Goal: Task Accomplishment & Management: Manage account settings

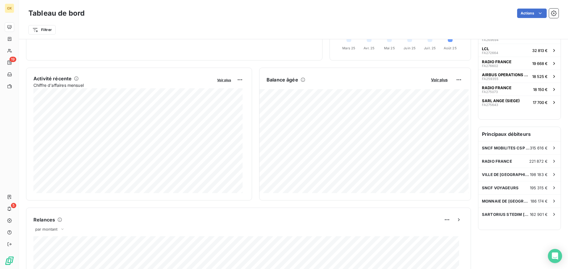
scroll to position [119, 0]
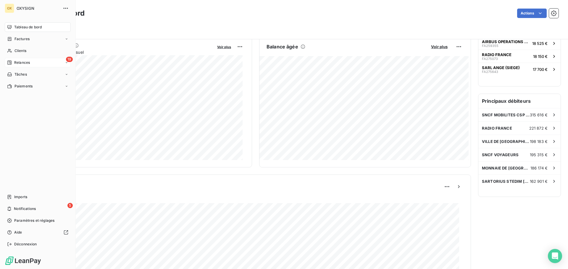
click at [26, 61] on span "Relances" at bounding box center [22, 62] width 16 height 5
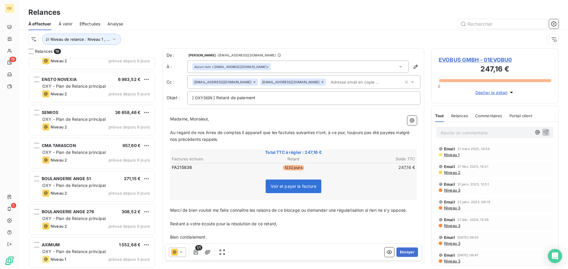
scroll to position [418, 0]
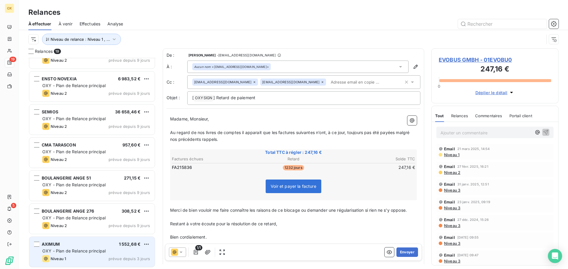
click at [92, 254] on div "OXY - Plan de Relance principal" at bounding box center [96, 251] width 108 height 6
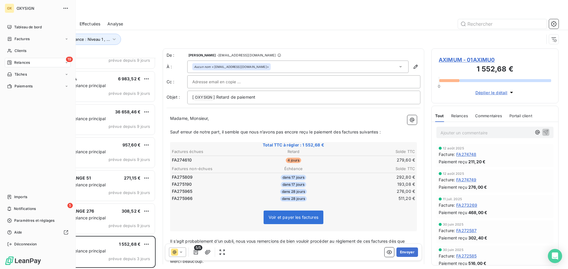
click at [23, 61] on span "Relances" at bounding box center [22, 62] width 16 height 5
click at [23, 59] on div "19 Relances" at bounding box center [38, 62] width 66 height 9
click at [21, 50] on span "Clients" at bounding box center [20, 50] width 12 height 5
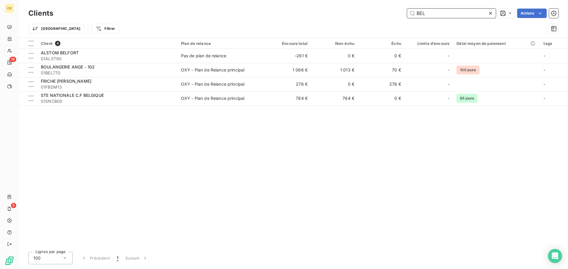
drag, startPoint x: 430, startPoint y: 14, endPoint x: 408, endPoint y: 12, distance: 21.7
click at [408, 12] on input "BEL" at bounding box center [451, 13] width 89 height 9
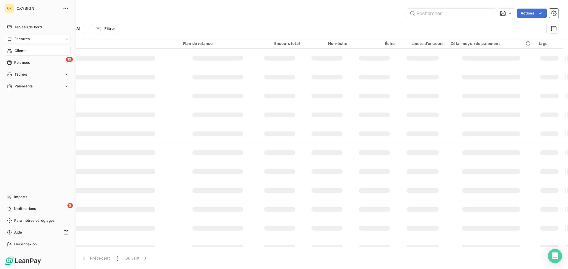
click at [17, 36] on span "Factures" at bounding box center [21, 38] width 15 height 5
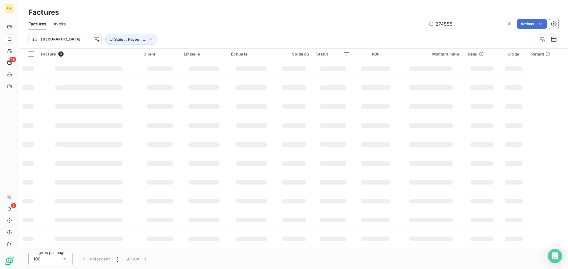
drag, startPoint x: 462, startPoint y: 25, endPoint x: 416, endPoint y: 28, distance: 45.4
click at [418, 28] on div "274555 Actions" at bounding box center [316, 23] width 486 height 9
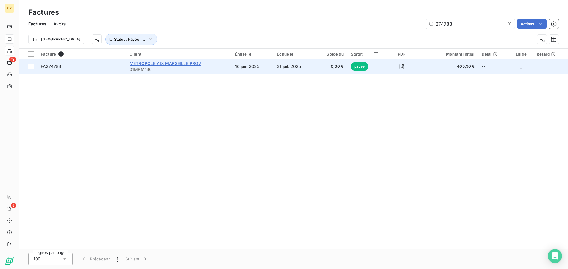
type input "274783"
click at [173, 63] on span "METROPOLE AIX MARSEILLE PROV" at bounding box center [166, 63] width 72 height 5
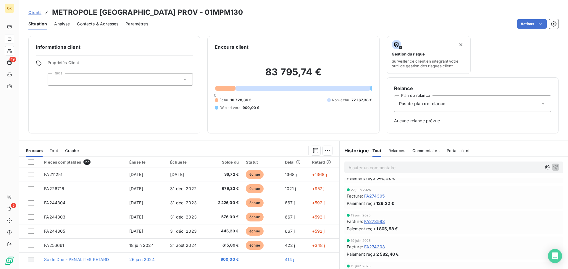
scroll to position [798, 0]
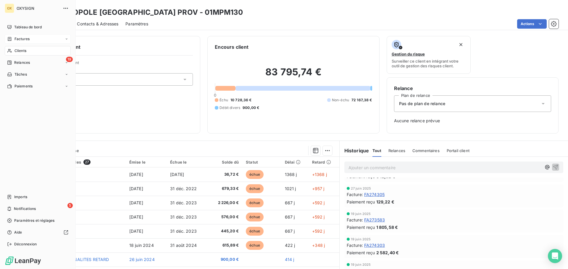
click at [19, 38] on span "Factures" at bounding box center [21, 38] width 15 height 5
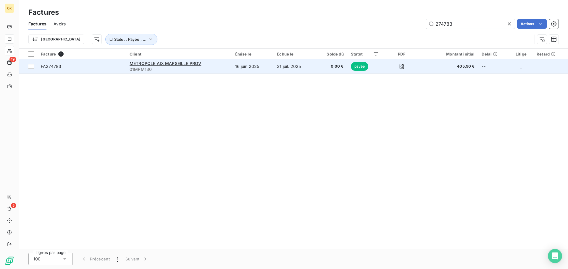
click at [68, 69] on span "FA274783" at bounding box center [82, 67] width 82 height 6
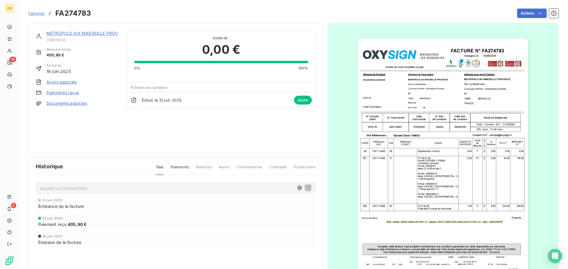
click at [110, 33] on link "METROPOLE AIX MARSEILLE PROV" at bounding box center [82, 33] width 72 height 5
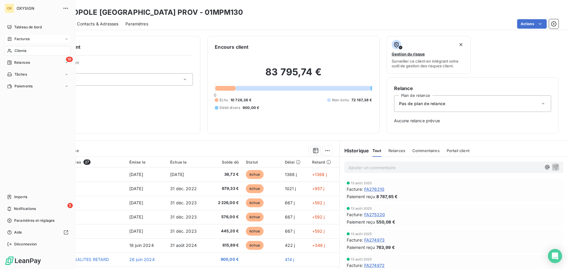
click at [17, 39] on span "Factures" at bounding box center [21, 38] width 15 height 5
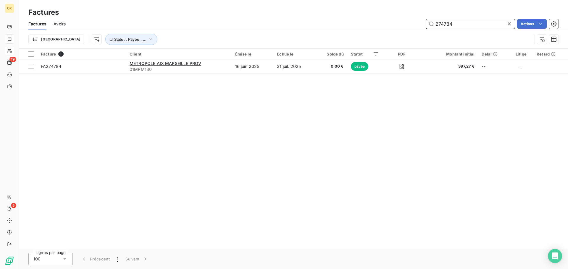
click at [463, 25] on input "274784" at bounding box center [470, 23] width 89 height 9
click at [468, 24] on input "274972" at bounding box center [470, 23] width 89 height 9
click at [469, 22] on input "274973" at bounding box center [470, 23] width 89 height 9
drag, startPoint x: 460, startPoint y: 24, endPoint x: 439, endPoint y: 23, distance: 21.0
click at [439, 23] on input "274974" at bounding box center [470, 23] width 89 height 9
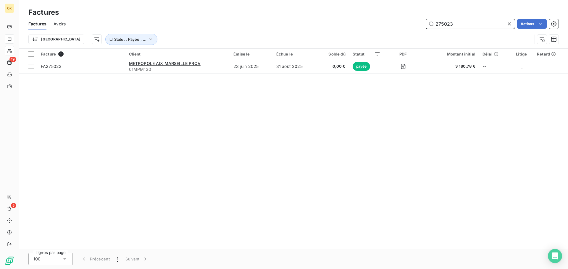
click at [461, 19] on input "275023" at bounding box center [470, 23] width 89 height 9
drag, startPoint x: 455, startPoint y: 25, endPoint x: 444, endPoint y: 22, distance: 11.9
click at [444, 22] on input "275089" at bounding box center [470, 23] width 89 height 9
drag, startPoint x: 474, startPoint y: 23, endPoint x: 443, endPoint y: 22, distance: 30.5
click at [443, 22] on input "275220" at bounding box center [470, 23] width 89 height 9
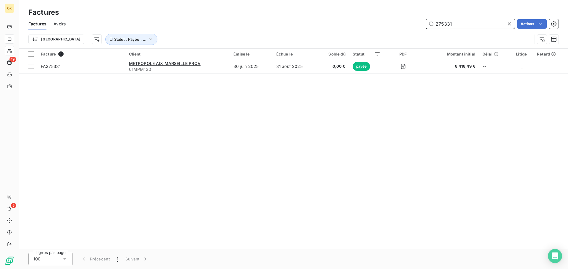
drag, startPoint x: 464, startPoint y: 24, endPoint x: 450, endPoint y: 26, distance: 13.7
click at [450, 26] on input "275331" at bounding box center [470, 23] width 89 height 9
click at [465, 20] on input "275333" at bounding box center [470, 23] width 89 height 9
click at [466, 26] on input "275334" at bounding box center [470, 23] width 89 height 9
drag, startPoint x: 456, startPoint y: 23, endPoint x: 447, endPoint y: 24, distance: 9.5
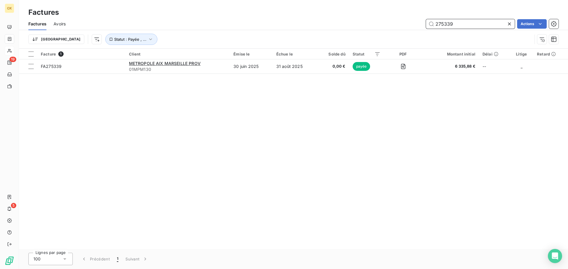
click at [447, 24] on input "275339" at bounding box center [470, 23] width 89 height 9
drag, startPoint x: 455, startPoint y: 24, endPoint x: 442, endPoint y: 27, distance: 13.2
click at [442, 27] on input "275341" at bounding box center [470, 23] width 89 height 9
click at [465, 21] on input "273898" at bounding box center [470, 23] width 89 height 9
drag, startPoint x: 462, startPoint y: 26, endPoint x: 443, endPoint y: 22, distance: 19.0
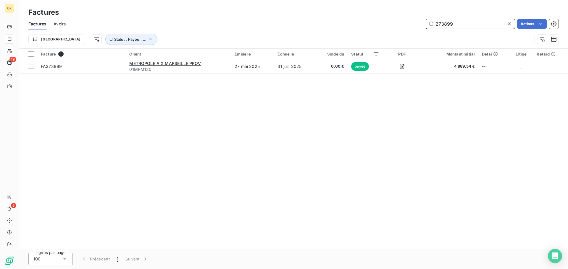
click at [443, 22] on input "273899" at bounding box center [470, 23] width 89 height 9
click at [466, 26] on input "273901" at bounding box center [470, 23] width 89 height 9
drag, startPoint x: 460, startPoint y: 22, endPoint x: 439, endPoint y: 25, distance: 21.1
click at [439, 25] on input "273902" at bounding box center [470, 23] width 89 height 9
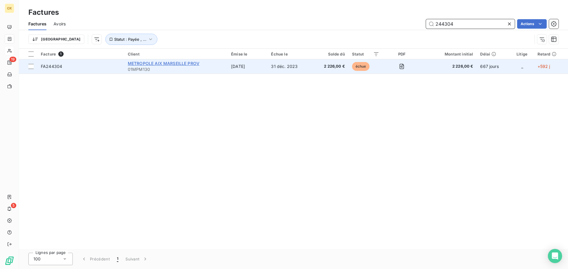
type input "244304"
click at [177, 63] on span "METROPOLE AIX MARSEILLE PROV" at bounding box center [164, 63] width 72 height 5
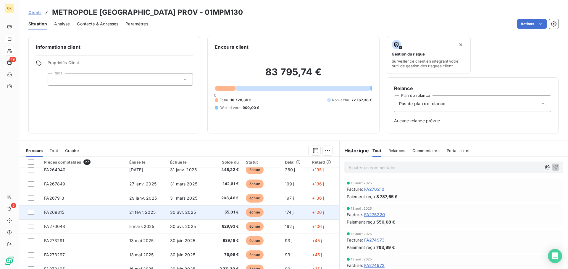
scroll to position [89, 0]
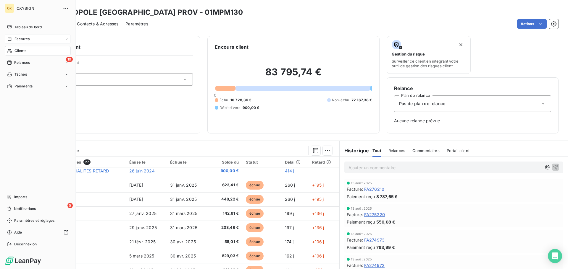
click at [17, 38] on span "Factures" at bounding box center [21, 38] width 15 height 5
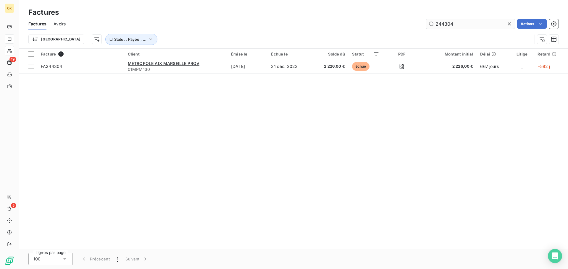
drag, startPoint x: 461, startPoint y: 22, endPoint x: 426, endPoint y: 23, distance: 34.9
click at [426, 23] on input "244304" at bounding box center [470, 23] width 89 height 9
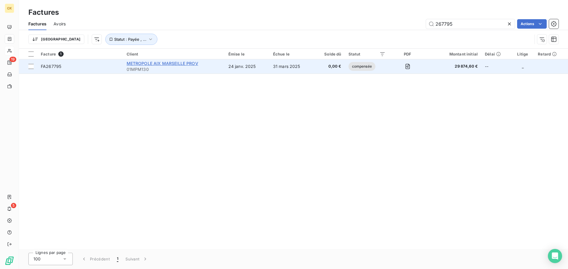
type input "267795"
click at [169, 63] on span "METROPOLE AIX MARSEILLE PROV" at bounding box center [163, 63] width 72 height 5
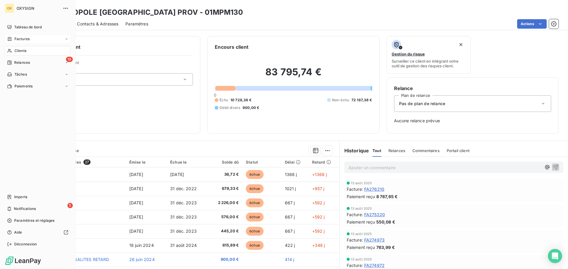
drag, startPoint x: 20, startPoint y: 37, endPoint x: 50, endPoint y: 37, distance: 29.9
click at [20, 37] on span "Factures" at bounding box center [21, 38] width 15 height 5
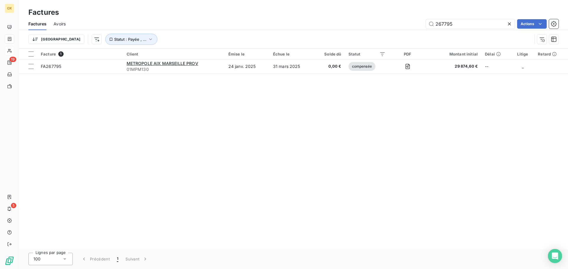
click at [509, 25] on icon at bounding box center [509, 24] width 6 height 6
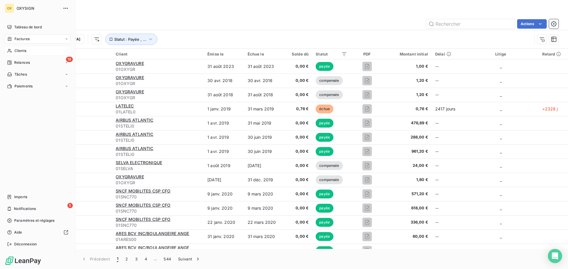
click at [20, 37] on span "Factures" at bounding box center [21, 38] width 15 height 5
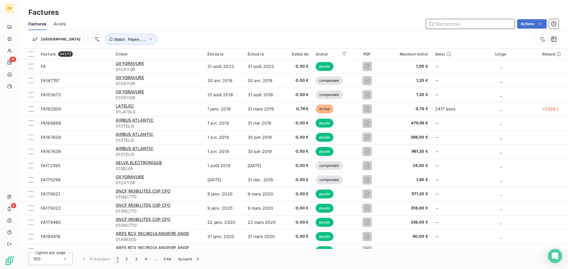
click at [448, 22] on input "text" at bounding box center [470, 23] width 89 height 9
paste input "275954"
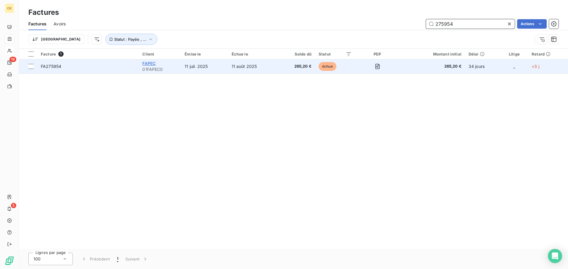
type input "275954"
click at [148, 63] on span "FAPEC" at bounding box center [148, 63] width 13 height 5
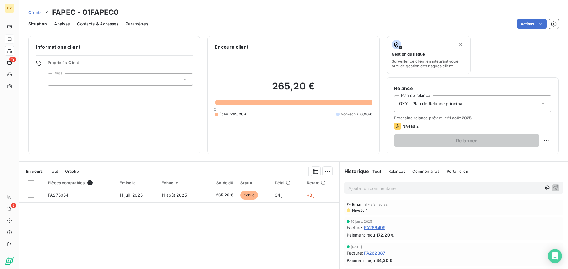
click at [431, 188] on p "Ajouter un commentaire ﻿" at bounding box center [444, 188] width 193 height 7
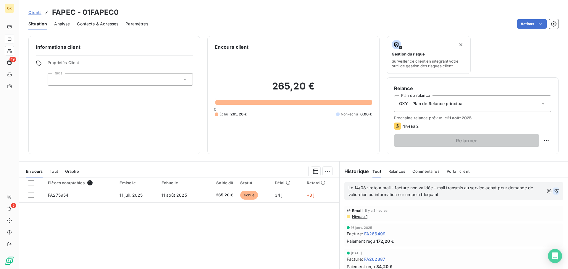
click at [553, 190] on icon "button" at bounding box center [556, 191] width 6 height 6
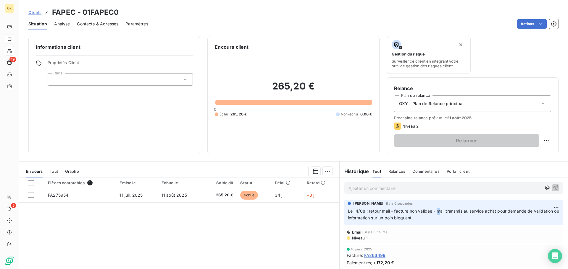
drag, startPoint x: 436, startPoint y: 209, endPoint x: 438, endPoint y: 217, distance: 7.8
click at [438, 215] on p "Le 14/08 : retour mail - facture non validée - mail transmis au service achat p…" at bounding box center [454, 215] width 212 height 14
click at [435, 219] on span "Le 14/08 : retour mail - facture non validée - mail transmis au service achat p…" at bounding box center [454, 215] width 212 height 12
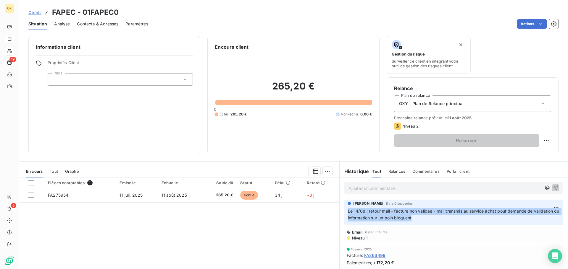
drag, startPoint x: 345, startPoint y: 211, endPoint x: 439, endPoint y: 221, distance: 94.8
click at [439, 221] on p "Le 14/08 : retour mail - facture non validée - mail transmis au service achat p…" at bounding box center [454, 215] width 212 height 14
copy span "Le 14/08 : retour mail - facture non validée - mail transmis au service achat p…"
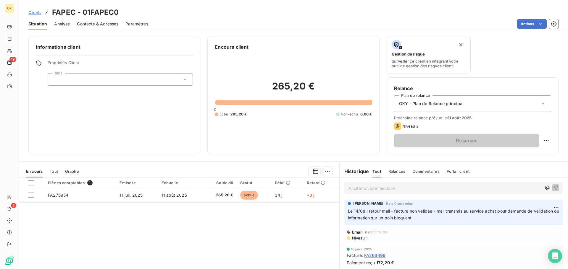
click at [368, 187] on p "Ajouter un commentaire ﻿" at bounding box center [444, 188] width 193 height 7
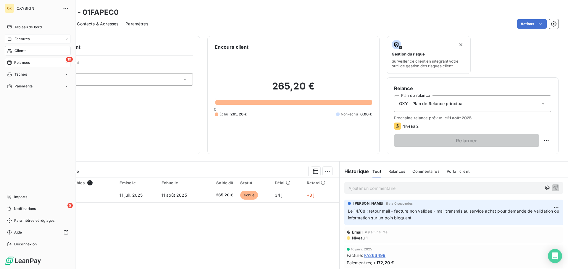
click at [14, 61] on span "Relances" at bounding box center [22, 62] width 16 height 5
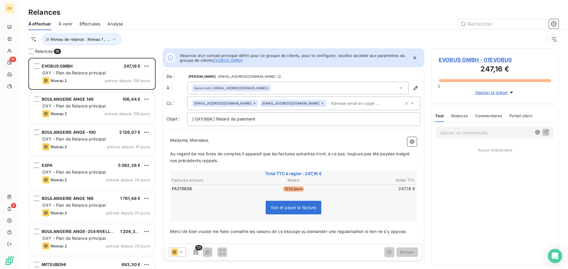
scroll to position [207, 123]
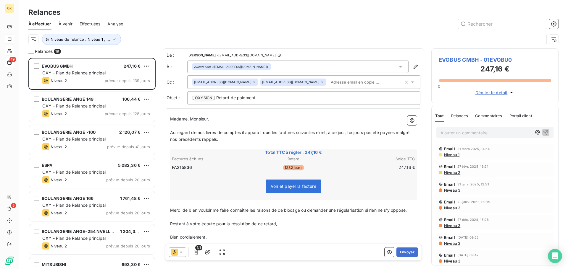
click at [95, 21] on span "Effectuées" at bounding box center [90, 24] width 21 height 6
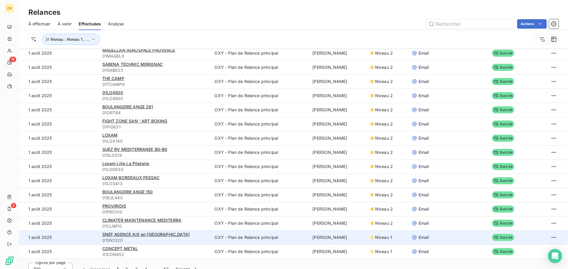
scroll to position [20, 0]
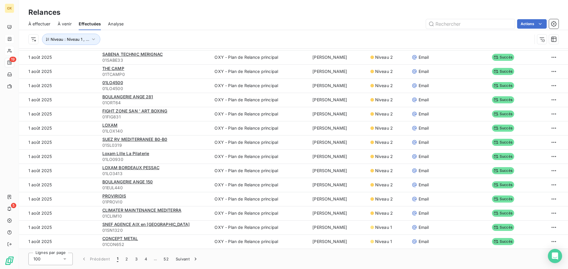
click at [66, 258] on icon at bounding box center [65, 259] width 6 height 6
click at [36, 226] on div at bounding box center [35, 225] width 6 height 6
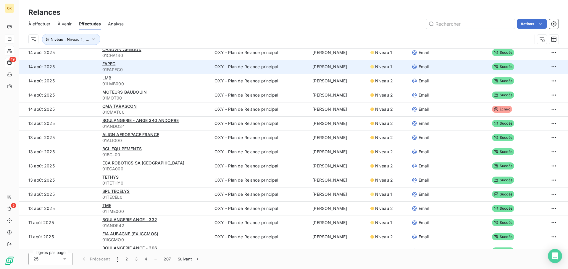
scroll to position [145, 0]
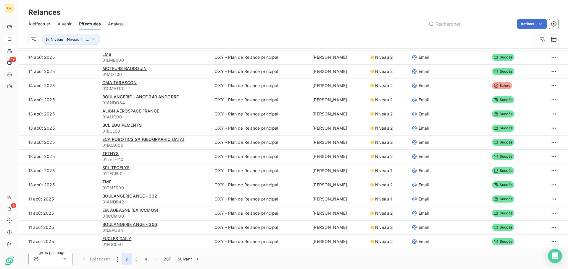
click at [126, 260] on button "2" at bounding box center [126, 259] width 9 height 12
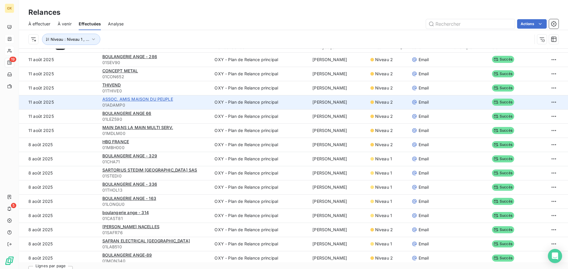
scroll to position [0, 0]
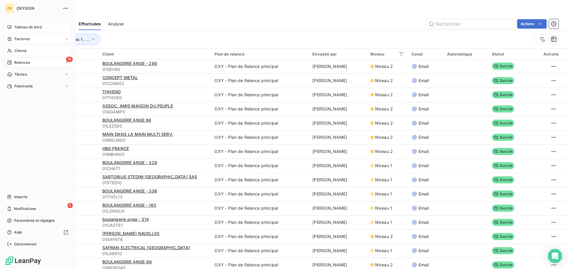
click at [14, 25] on span "Tableau de bord" at bounding box center [28, 27] width 28 height 5
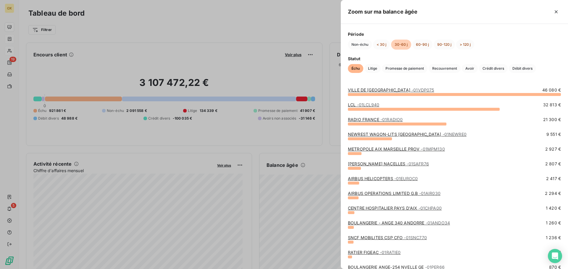
click at [383, 164] on link "[PERSON_NAME] - 01SAFR76" at bounding box center [388, 163] width 81 height 5
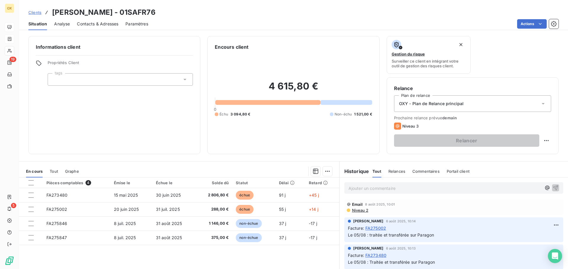
click at [359, 210] on span "Niveau 2" at bounding box center [359, 210] width 17 height 5
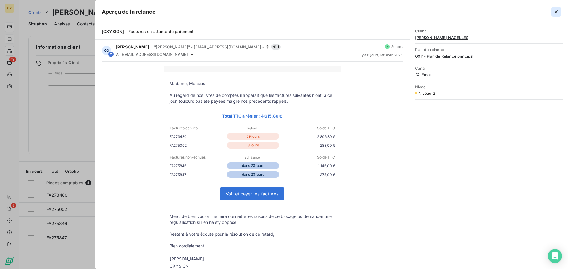
click at [556, 12] on icon "button" at bounding box center [556, 11] width 3 height 3
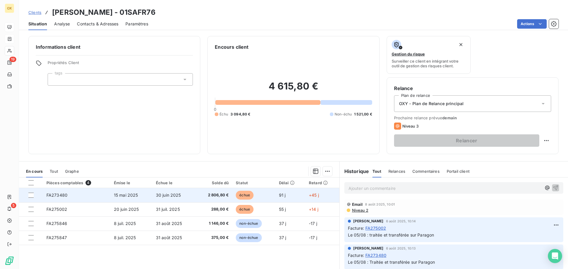
click at [264, 198] on td "échue" at bounding box center [253, 195] width 43 height 14
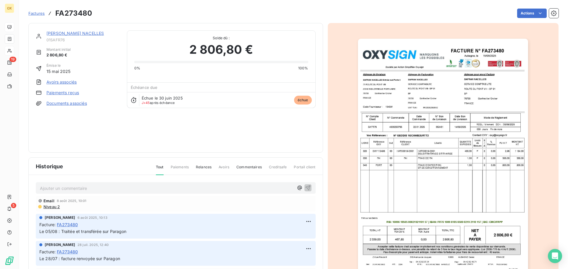
click at [400, 96] on img "button" at bounding box center [443, 159] width 170 height 241
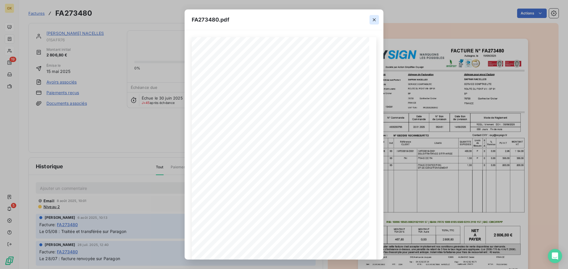
drag, startPoint x: 374, startPoint y: 19, endPoint x: 399, endPoint y: 25, distance: 25.1
click at [374, 19] on icon "button" at bounding box center [374, 20] width 6 height 6
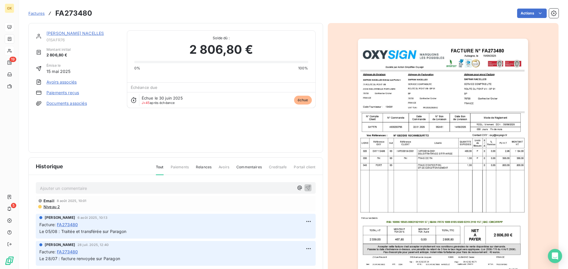
click at [79, 34] on link "[PERSON_NAME] NACELLES" at bounding box center [74, 33] width 57 height 5
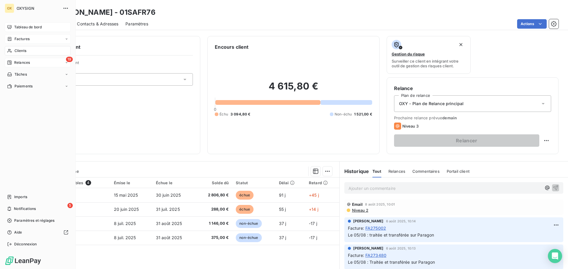
click at [21, 62] on span "Relances" at bounding box center [22, 62] width 16 height 5
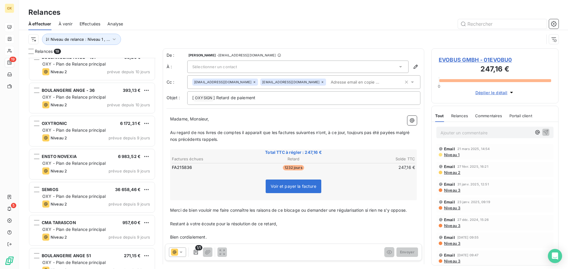
scroll to position [418, 0]
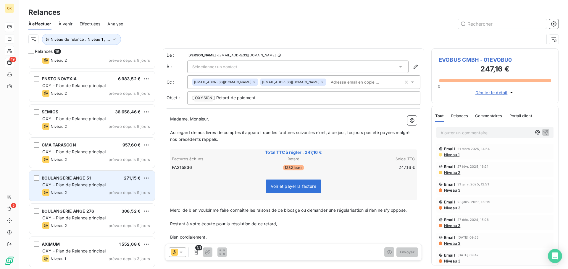
click at [88, 191] on div "Niveau 2 prévue depuis 9 jours" at bounding box center [96, 192] width 108 height 7
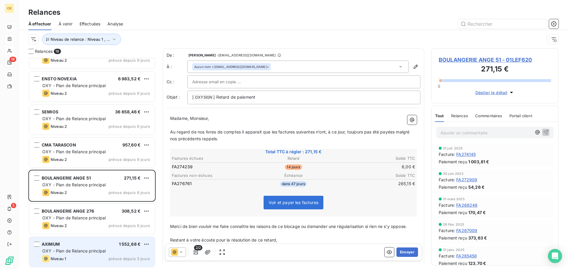
click at [84, 251] on span "OXY - Plan de Relance principal" at bounding box center [74, 251] width 64 height 5
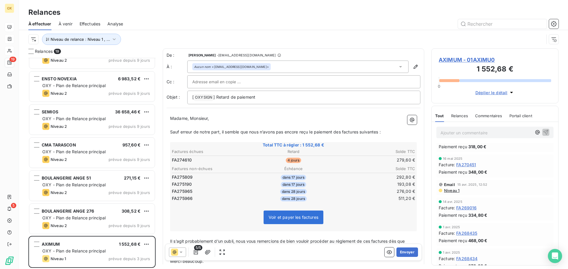
scroll to position [325, 0]
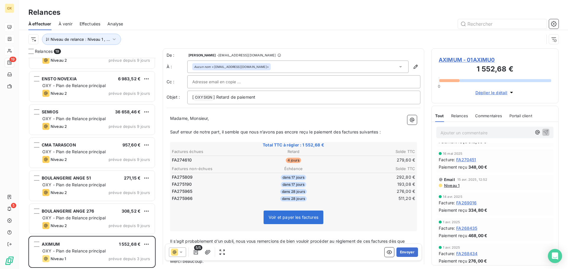
click at [485, 60] on span "AXIMUM - 01AXIMU0" at bounding box center [495, 60] width 112 height 8
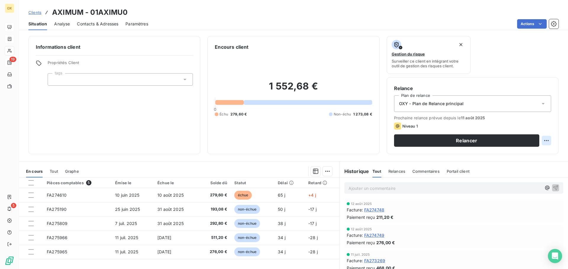
click at [542, 140] on html "OX 19 5 Clients AXIMUM - 01AXIMU0 Situation Analyse Contacts & Adresses Paramèt…" at bounding box center [284, 134] width 568 height 269
click at [512, 157] on div "Replanifier cette action" at bounding box center [517, 153] width 53 height 9
select select "7"
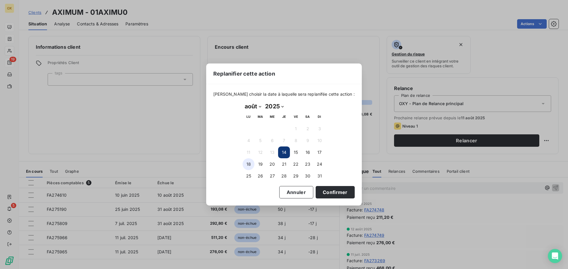
click at [250, 163] on button "18" at bounding box center [249, 165] width 12 height 12
drag, startPoint x: 318, startPoint y: 193, endPoint x: 327, endPoint y: 193, distance: 9.5
click at [318, 193] on button "Confirmer" at bounding box center [335, 192] width 39 height 12
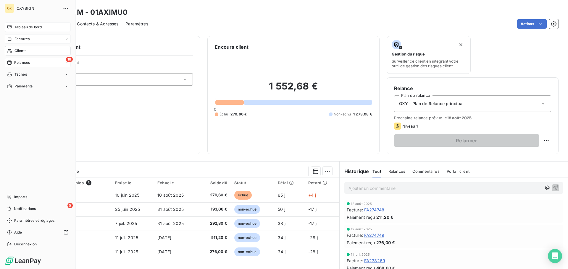
click at [17, 62] on span "Relances" at bounding box center [22, 62] width 16 height 5
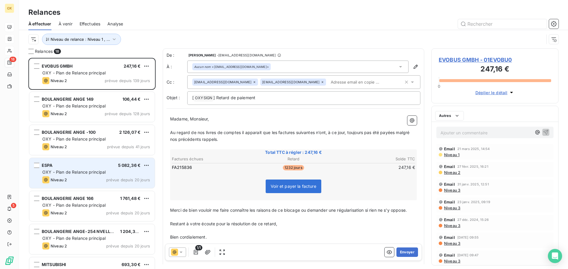
scroll to position [207, 123]
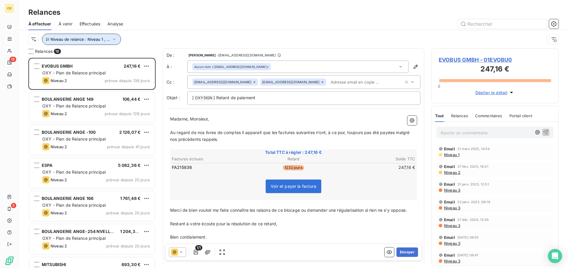
click at [69, 39] on span "Niveau de relance : Niveau 1 , ..." at bounding box center [80, 39] width 59 height 5
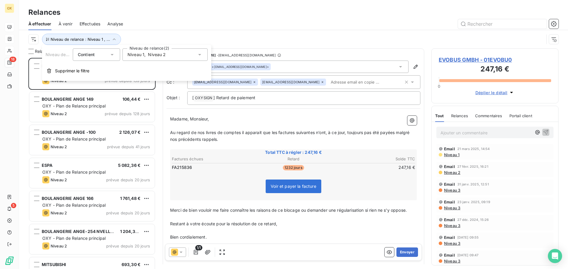
click at [154, 54] on span "Niveau 2" at bounding box center [157, 55] width 18 height 6
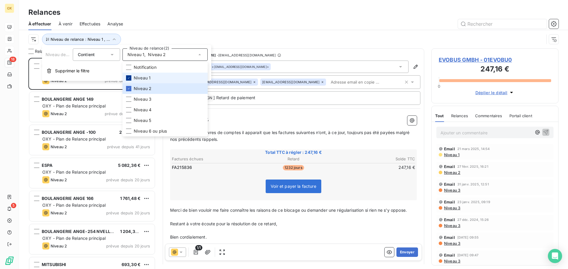
click at [129, 77] on icon at bounding box center [129, 78] width 4 height 4
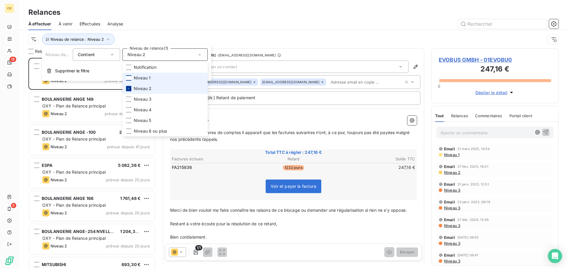
click at [130, 89] on icon at bounding box center [129, 89] width 4 height 4
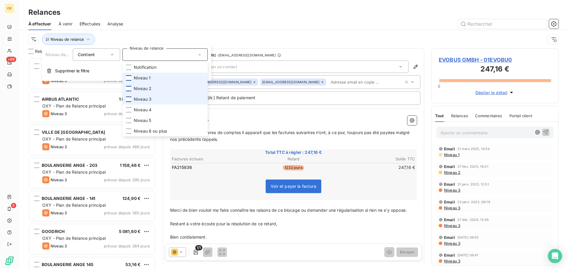
drag, startPoint x: 129, startPoint y: 97, endPoint x: 134, endPoint y: 96, distance: 5.1
click at [129, 98] on div at bounding box center [128, 99] width 5 height 5
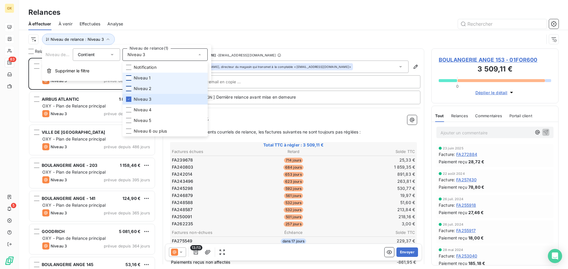
scroll to position [207, 123]
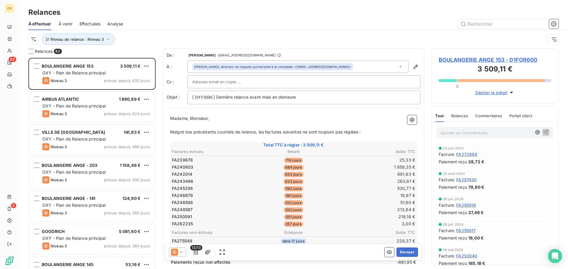
click at [146, 17] on div "Relances" at bounding box center [293, 12] width 549 height 11
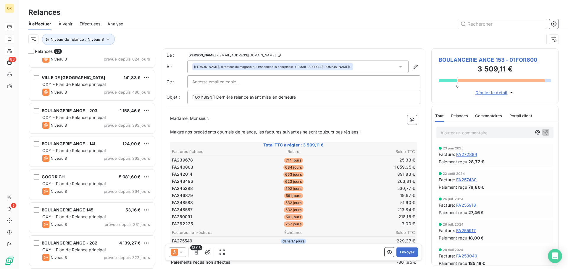
scroll to position [59, 0]
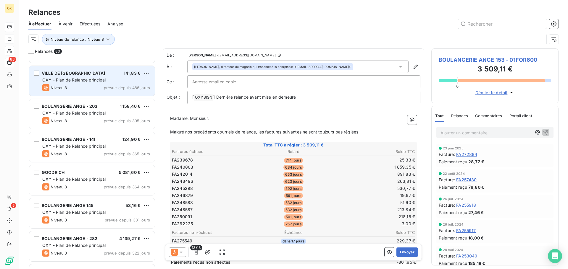
click at [85, 82] on span "OXY - Plan de Relance principal" at bounding box center [74, 79] width 64 height 5
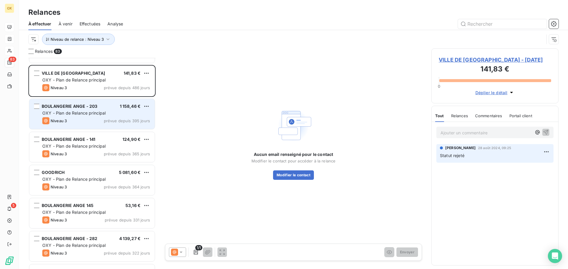
click at [90, 104] on div "BOULANGERIE ANGE - 203" at bounding box center [70, 107] width 56 height 6
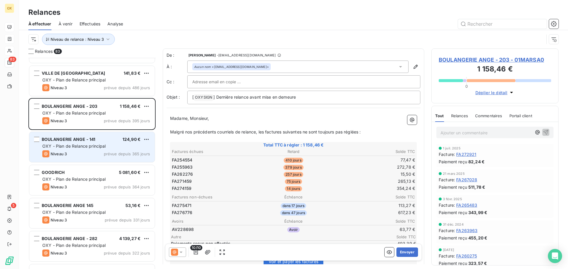
click at [95, 150] on div "BOULANGERIE ANGE - 141 124,90 € OXY - Plan de Relance principal Niveau 3 prévue…" at bounding box center [91, 147] width 125 height 30
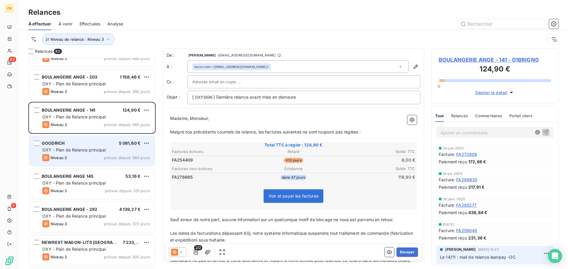
scroll to position [89, 0]
click at [95, 149] on span "OXY - Plan de Relance principal" at bounding box center [74, 149] width 64 height 5
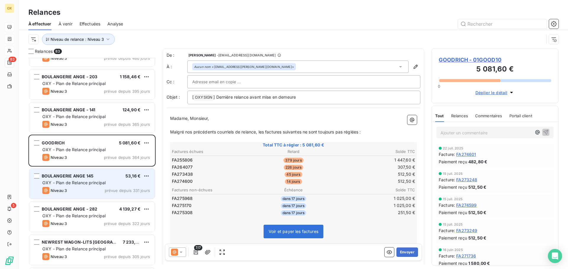
click at [79, 174] on span "BOULANGERIE ANGE 145" at bounding box center [68, 176] width 52 height 5
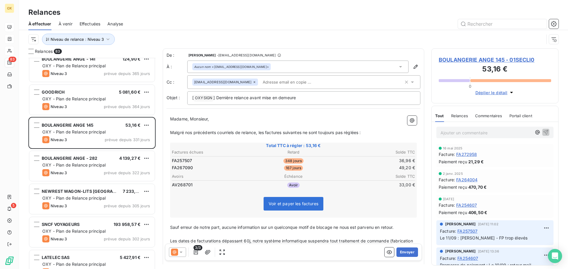
scroll to position [148, 0]
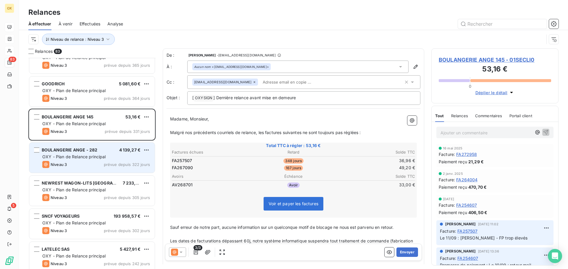
click at [76, 146] on div "BOULANGERIE ANGE - 282 4 139,27 € OXY - Plan de Relance principal Niveau 3 prév…" at bounding box center [91, 158] width 125 height 30
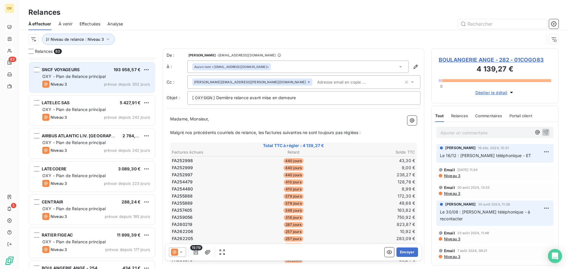
scroll to position [296, 0]
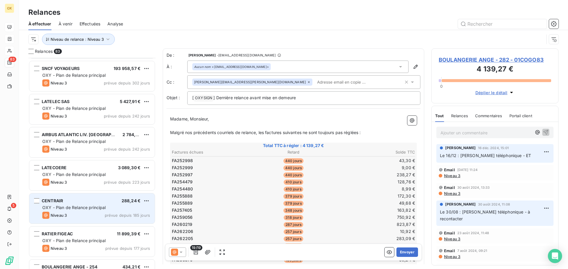
click at [90, 204] on div "CENTRAIR 288,24 € OXY - Plan de Relance principal Niveau 3 prévue depuis 185 jo…" at bounding box center [91, 209] width 125 height 30
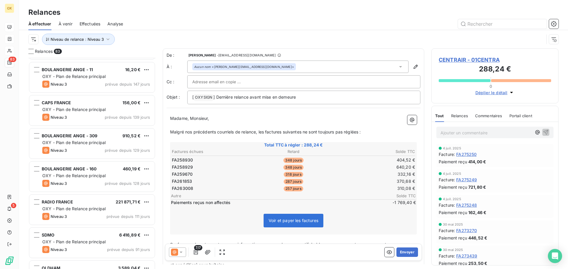
scroll to position [562, 0]
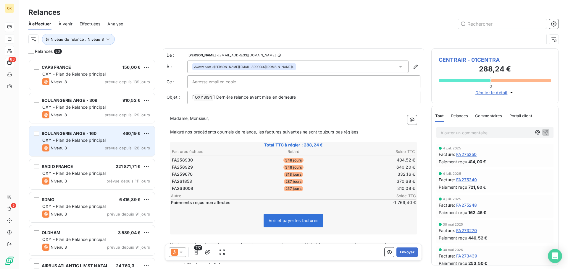
click at [89, 151] on div "Niveau 3 prévue depuis 128 jours" at bounding box center [96, 148] width 108 height 7
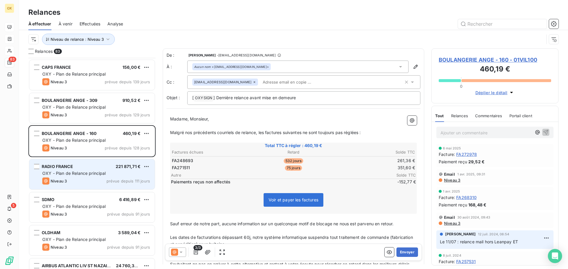
click at [84, 164] on div "RADIO FRANCE 221 871,71 €" at bounding box center [96, 166] width 108 height 5
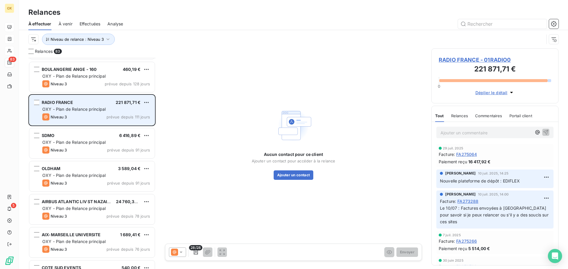
scroll to position [651, 0]
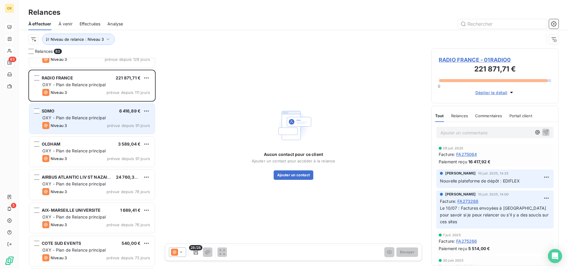
click at [77, 128] on div "Niveau 3 prévue depuis 91 jours" at bounding box center [96, 125] width 108 height 7
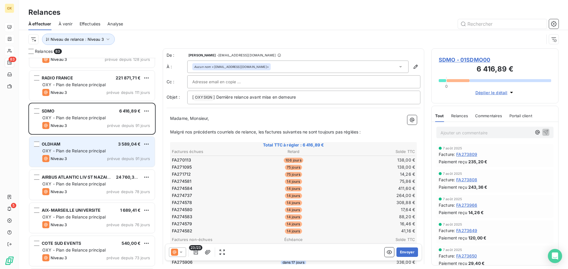
click at [89, 141] on div "OLDHAM 3 589,04 € OXY - Plan de Relance principal Niveau 3 prévue depuis 91 jou…" at bounding box center [91, 152] width 125 height 30
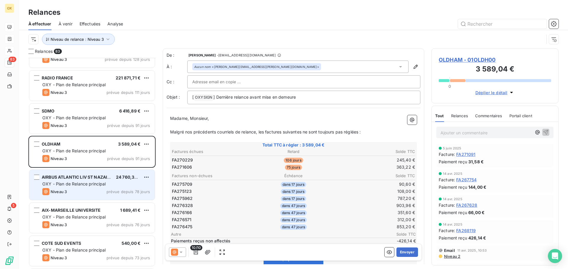
click at [100, 178] on span "AIRBUS ATLANTIC LIV ST NAZAIRE" at bounding box center [77, 177] width 71 height 5
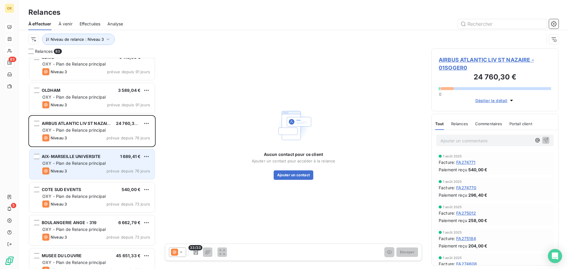
scroll to position [710, 0]
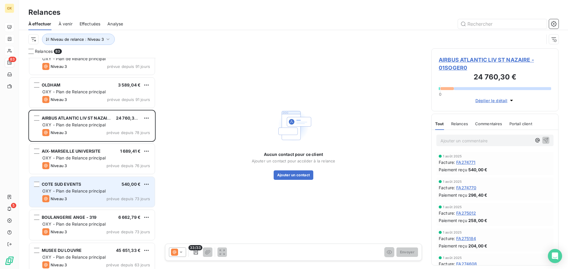
click at [97, 191] on span "OXY - Plan de Relance principal" at bounding box center [74, 191] width 64 height 5
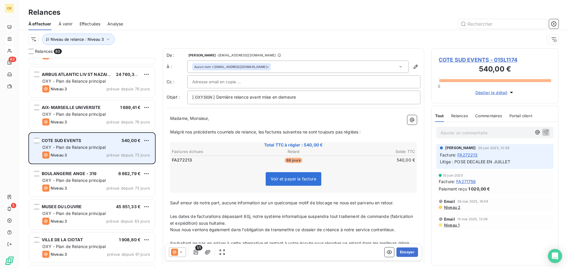
scroll to position [769, 0]
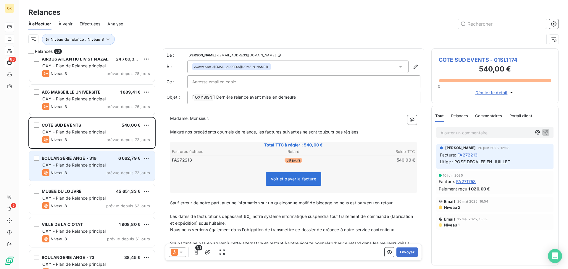
click at [88, 168] on div "OXY - Plan de Relance principal" at bounding box center [96, 165] width 108 height 6
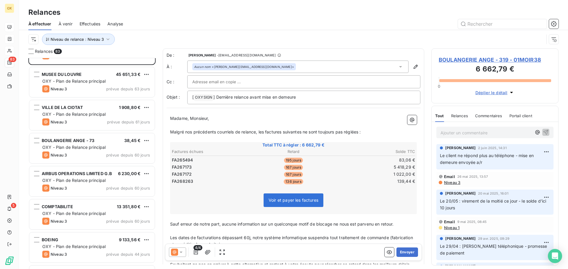
scroll to position [888, 0]
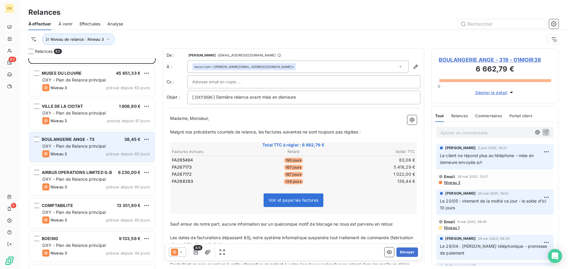
click at [94, 151] on div "Niveau 3 prévue depuis 60 jours" at bounding box center [96, 154] width 108 height 7
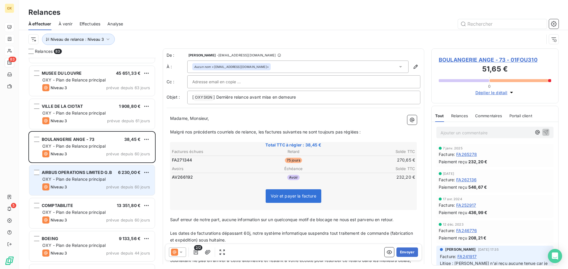
click at [90, 173] on span "AIRBUS OPERATIONS LIMITED G.B" at bounding box center [77, 172] width 70 height 5
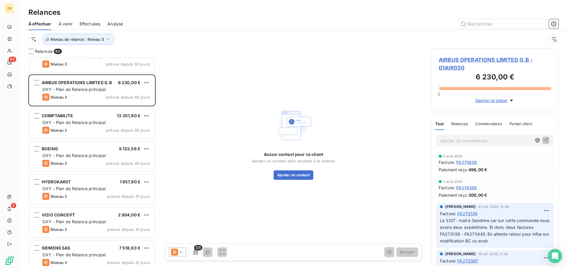
scroll to position [1006, 0]
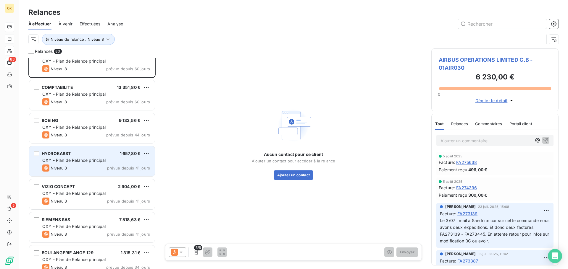
click at [77, 169] on div "Niveau 3 prévue depuis 41 jours" at bounding box center [96, 168] width 108 height 7
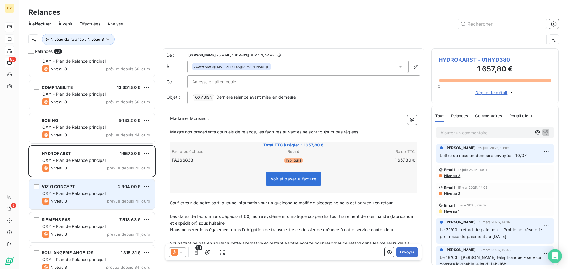
click at [74, 188] on span "VIZIO CONCEPT" at bounding box center [58, 186] width 33 height 5
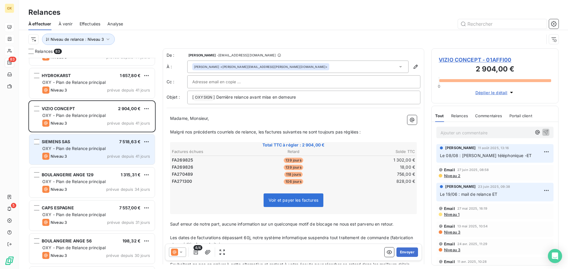
scroll to position [1095, 0]
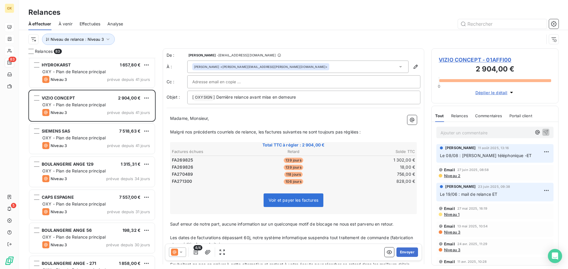
click at [75, 165] on span "BOULANGERIE ANGE 129" at bounding box center [68, 164] width 52 height 5
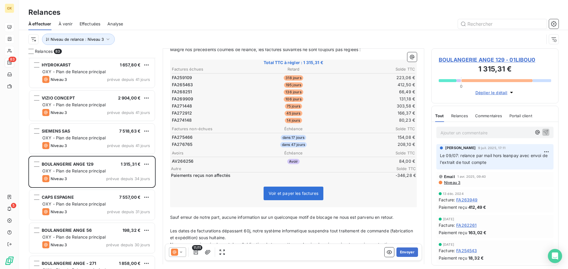
scroll to position [89, 0]
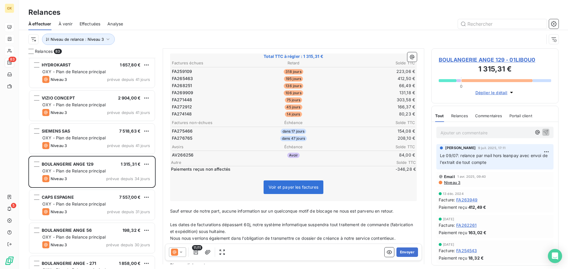
click at [470, 60] on span "BOULANGERIE ANGE 129 - 01LIBOU0" at bounding box center [495, 60] width 112 height 8
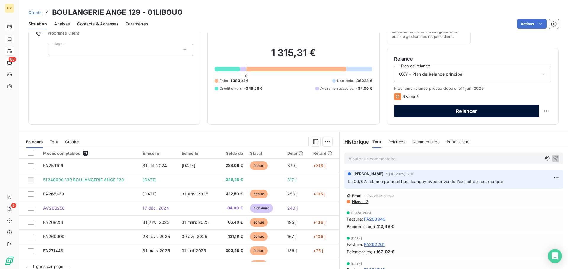
click at [418, 109] on button "Relancer" at bounding box center [466, 111] width 145 height 12
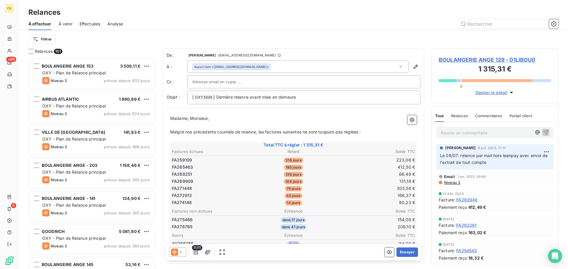
scroll to position [207, 123]
click at [455, 182] on span "Niveau 3" at bounding box center [451, 182] width 17 height 5
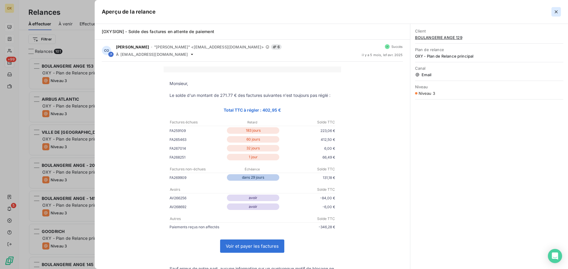
click at [555, 12] on icon "button" at bounding box center [556, 11] width 3 height 3
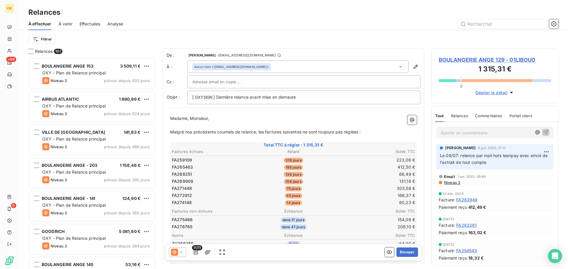
click at [448, 60] on span "BOULANGERIE ANGE 129 - 01LIBOU0" at bounding box center [495, 60] width 112 height 8
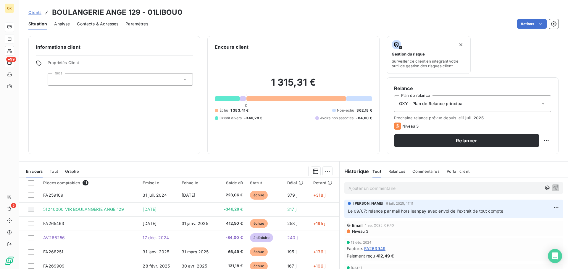
click at [88, 25] on span "Contacts & Adresses" at bounding box center [97, 24] width 41 height 6
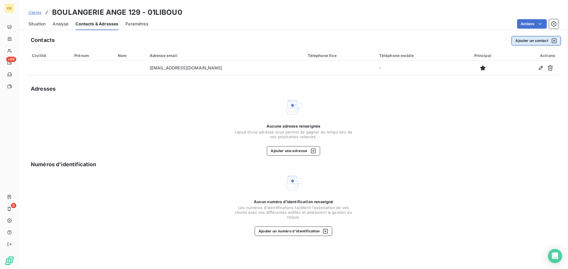
click at [521, 41] on button "Ajouter un contact" at bounding box center [535, 40] width 49 height 9
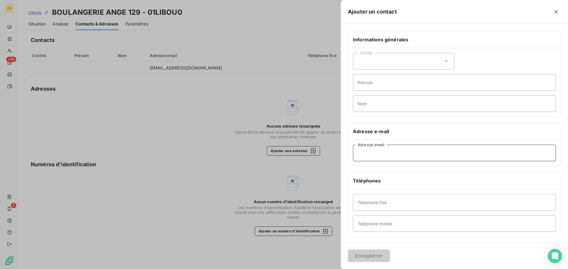
click at [389, 153] on input "Adresse email" at bounding box center [454, 153] width 203 height 17
paste input "l"
click at [389, 153] on input "Adresse email" at bounding box center [454, 153] width 203 height 17
type input "[EMAIL_ADDRESS][DOMAIN_NAME]"
click at [383, 256] on button "Enregistrer" at bounding box center [369, 256] width 42 height 12
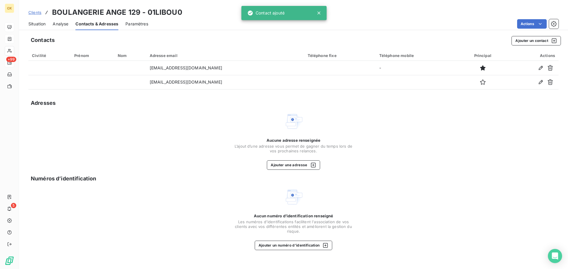
click at [36, 23] on span "Situation" at bounding box center [36, 24] width 17 height 6
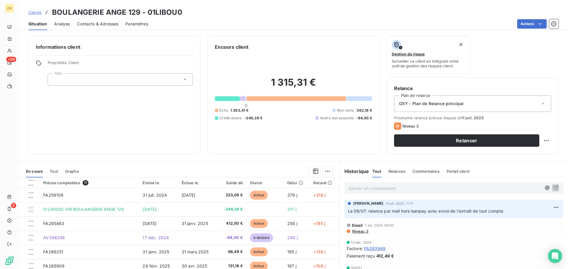
click at [91, 26] on span "Contacts & Adresses" at bounding box center [97, 24] width 41 height 6
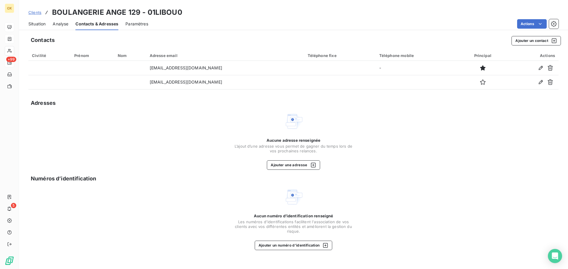
click at [35, 21] on span "Situation" at bounding box center [36, 24] width 17 height 6
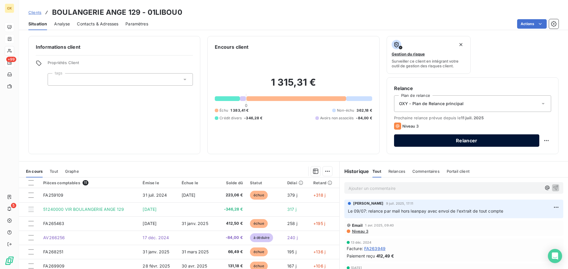
click at [439, 140] on button "Relancer" at bounding box center [466, 141] width 145 height 12
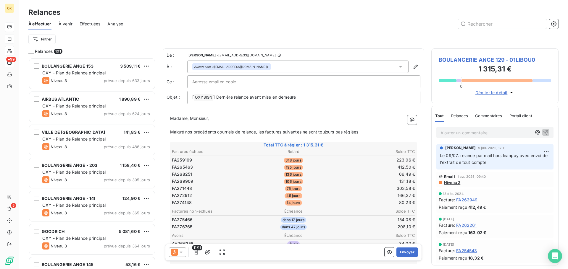
scroll to position [207, 123]
drag, startPoint x: 301, startPoint y: 97, endPoint x: 293, endPoint y: 97, distance: 8.6
click at [293, 97] on p "[ OXYSIGN ﻿ ] Dernière relance avant mise en demeure" at bounding box center [303, 98] width 223 height 7
click at [182, 250] on icon at bounding box center [181, 253] width 6 height 6
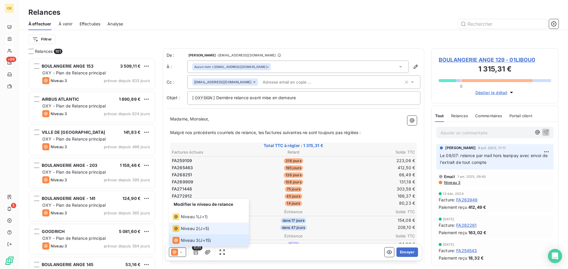
click at [191, 227] on span "Niveau 2" at bounding box center [190, 229] width 18 height 6
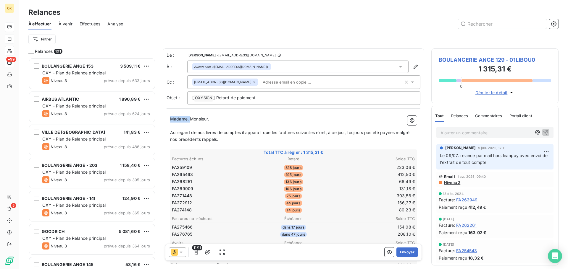
drag, startPoint x: 188, startPoint y: 118, endPoint x: 164, endPoint y: 122, distance: 24.7
click at [164, 122] on div "De : [PERSON_NAME] - [EMAIL_ADDRESS][DOMAIN_NAME] À : Aucun nom <[EMAIL_ADDRESS…" at bounding box center [293, 207] width 261 height 317
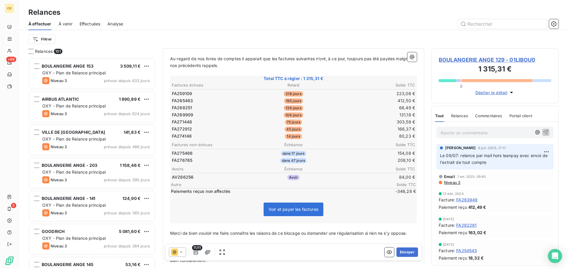
scroll to position [119, 0]
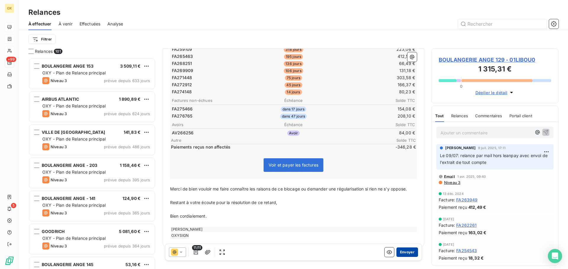
click at [401, 252] on button "Envoyer" at bounding box center [407, 252] width 22 height 9
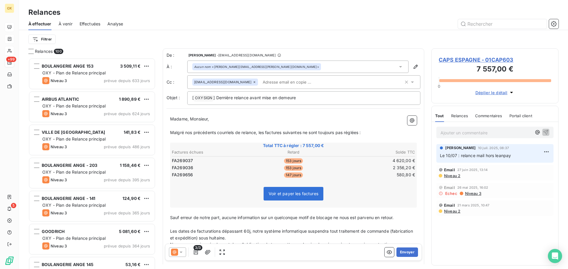
drag, startPoint x: 305, startPoint y: 134, endPoint x: 307, endPoint y: 131, distance: 3.1
click at [305, 133] on span "Malgré nos précédents courriels de relance, les factures suivantes ne sont touj…" at bounding box center [265, 132] width 191 height 5
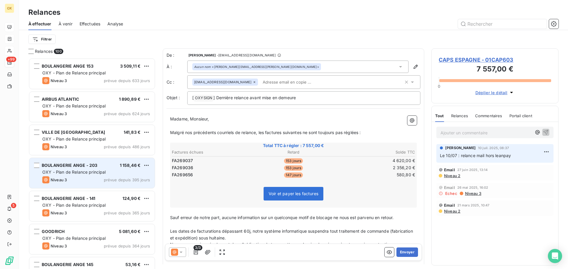
click at [83, 168] on div "BOULANGERIE ANGE - 203" at bounding box center [70, 166] width 56 height 6
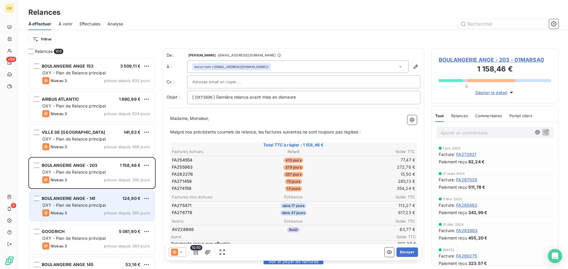
click at [112, 201] on div "BOULANGERIE ANGE - 141 124,90 €" at bounding box center [96, 198] width 108 height 5
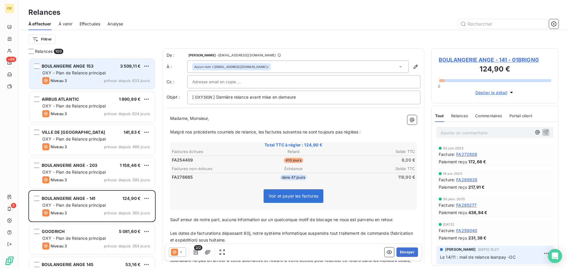
click at [106, 84] on div "Niveau 3 prévue depuis 633 jours" at bounding box center [96, 80] width 108 height 7
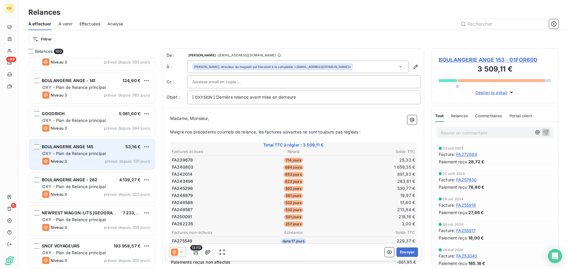
scroll to position [119, 0]
click at [90, 144] on div "BOULANGERIE ANGE 145" at bounding box center [68, 147] width 52 height 6
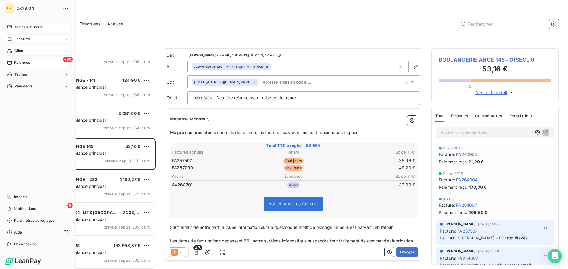
click at [34, 28] on span "Tableau de bord" at bounding box center [28, 27] width 28 height 5
